Goal: Task Accomplishment & Management: Manage account settings

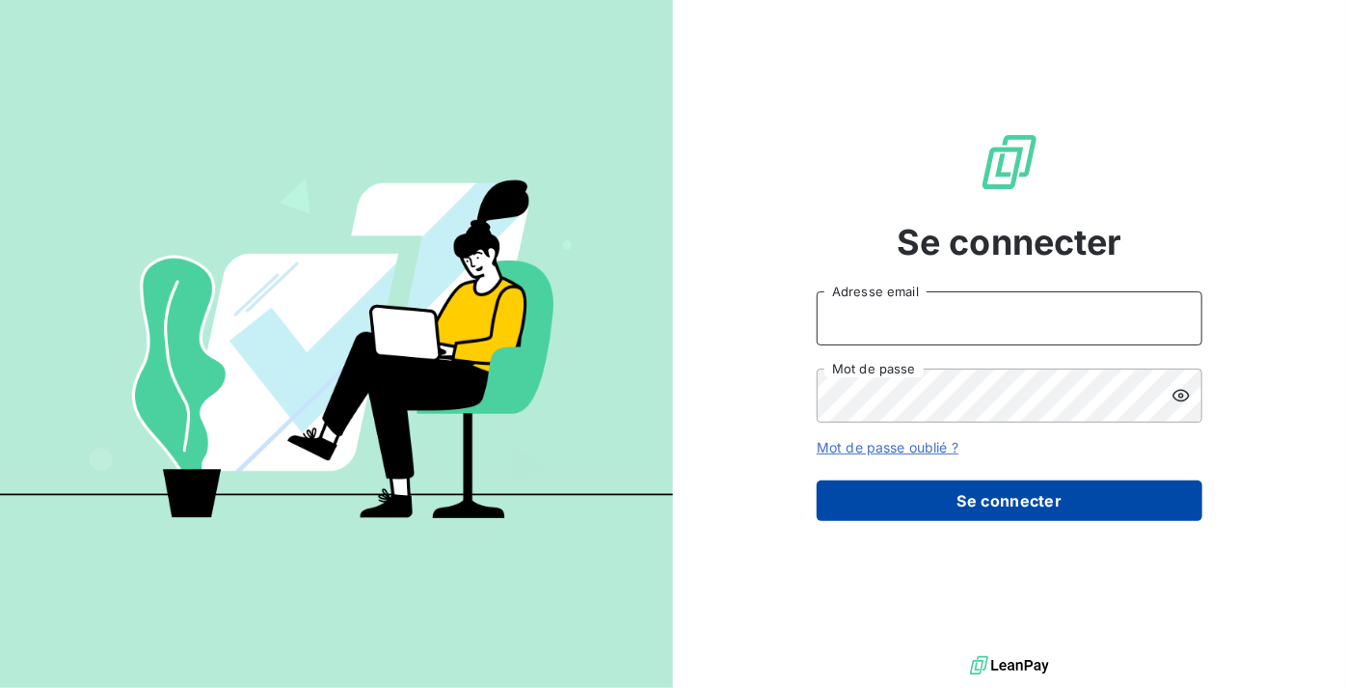
type input "[PERSON_NAME][EMAIL_ADDRESS][DOMAIN_NAME]"
click at [946, 494] on button "Se connecter" at bounding box center [1010, 500] width 386 height 41
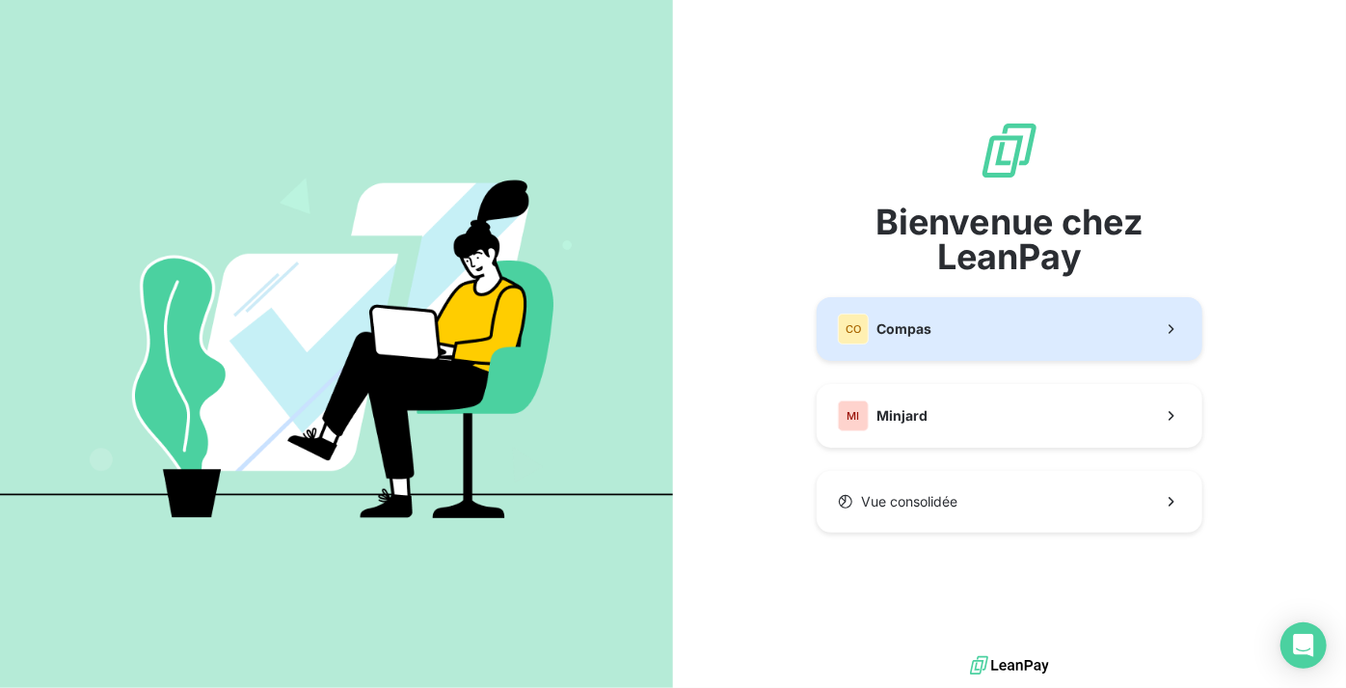
click at [959, 339] on button "CO Compas" at bounding box center [1010, 329] width 386 height 64
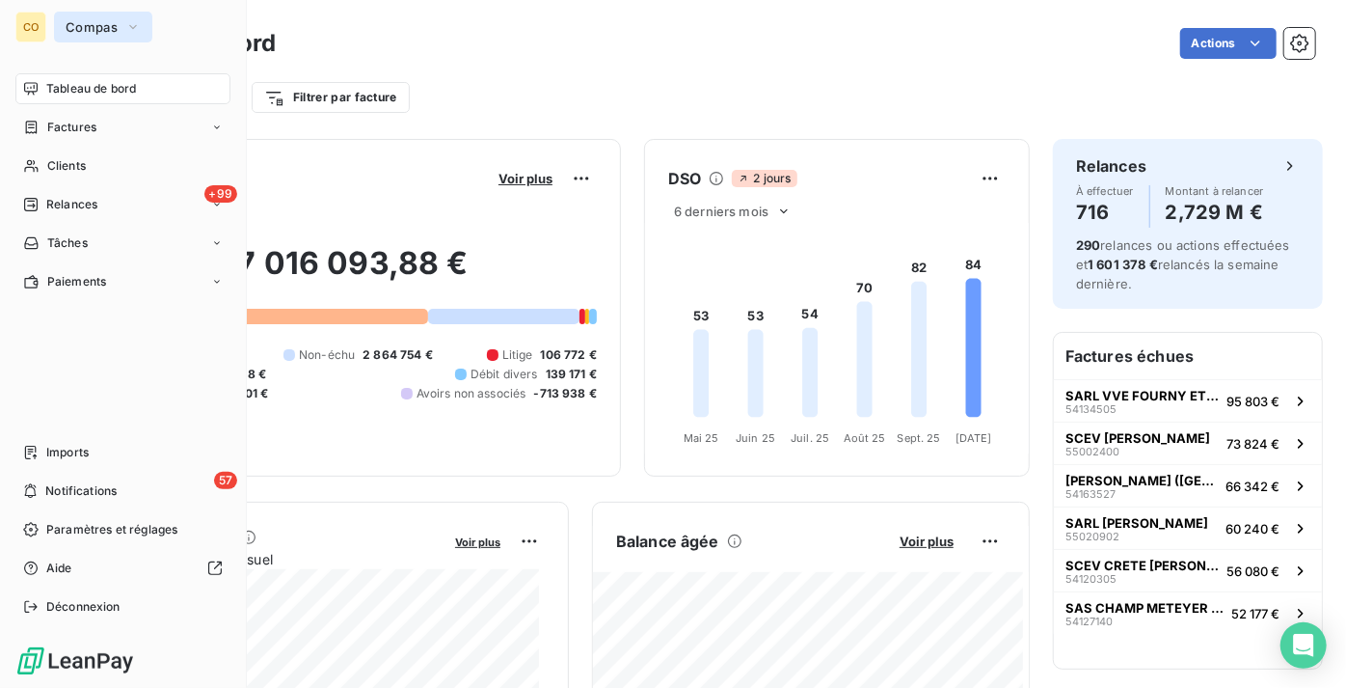
click at [55, 28] on button "Compas" at bounding box center [103, 27] width 98 height 31
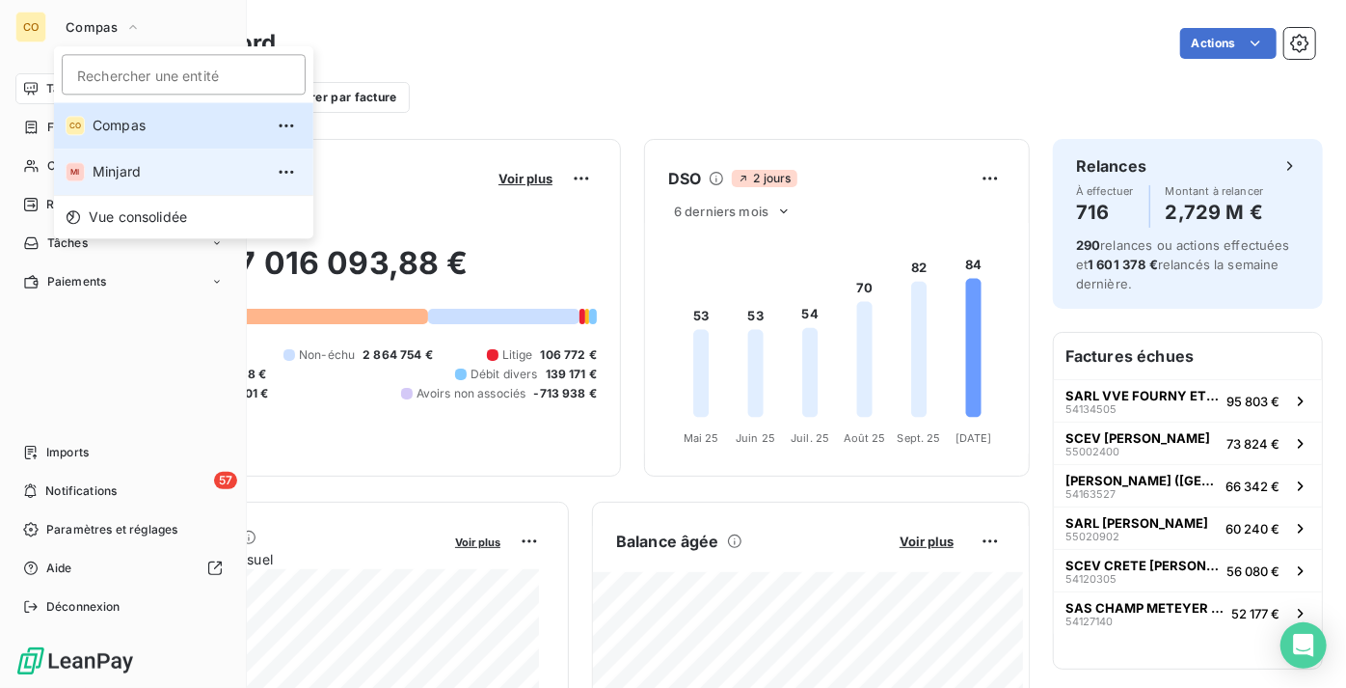
click at [120, 158] on li "MI Minjard" at bounding box center [183, 172] width 259 height 46
